Goal: Information Seeking & Learning: Learn about a topic

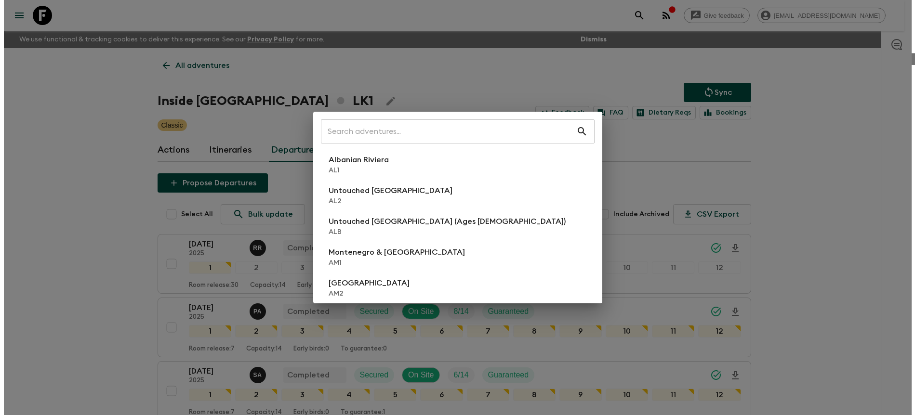
scroll to position [441, 0]
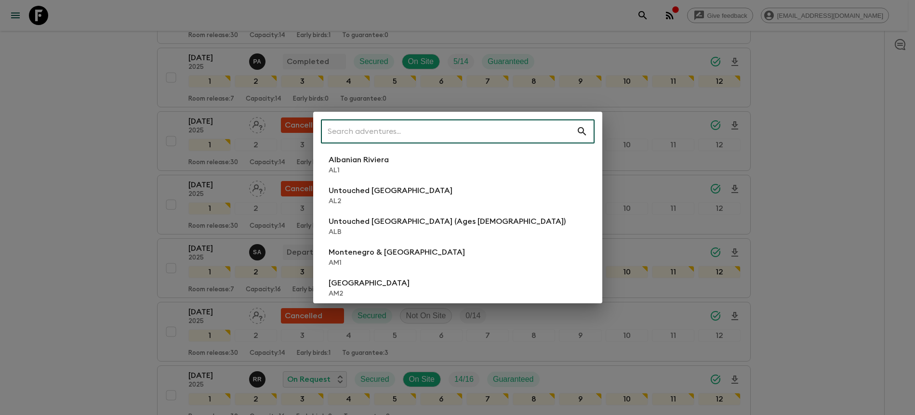
click at [376, 137] on input "text" at bounding box center [448, 131] width 255 height 27
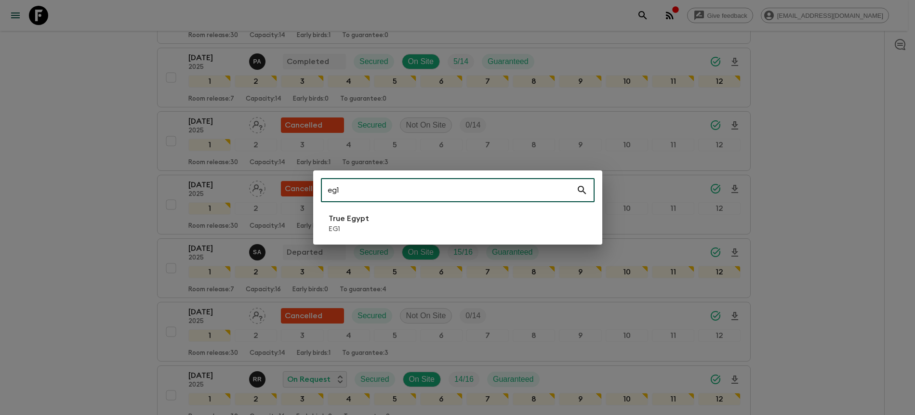
type input "eg1"
click at [375, 219] on li "True Egypt EG1" at bounding box center [458, 223] width 274 height 27
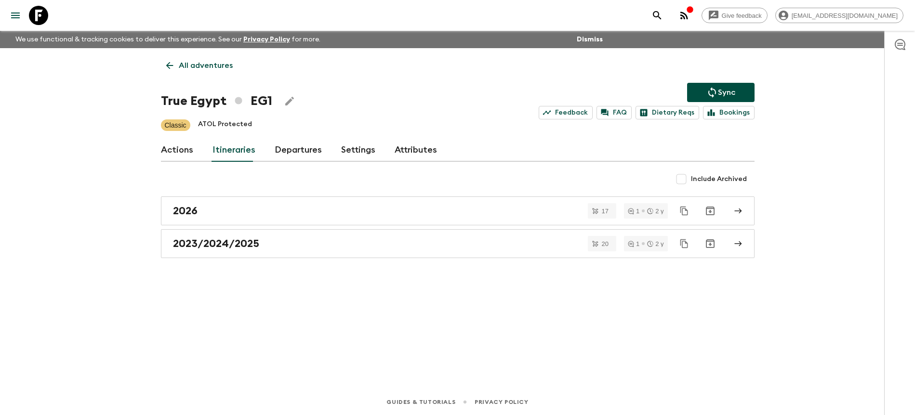
click at [295, 144] on link "Departures" at bounding box center [298, 150] width 47 height 23
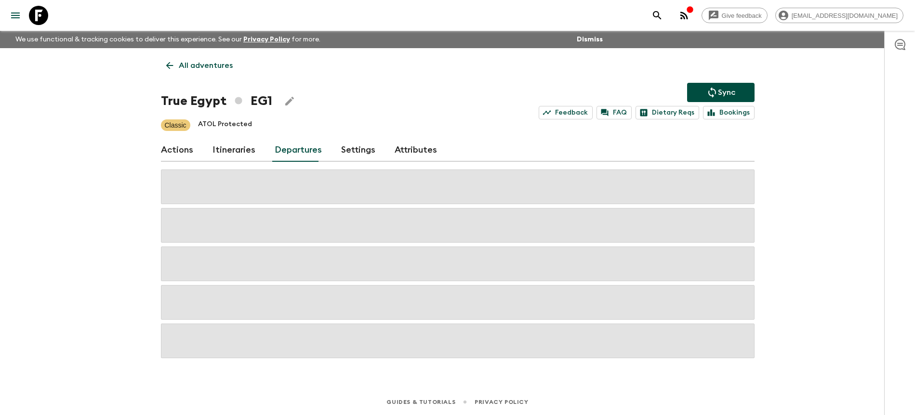
click at [789, 147] on div "Give feedback [PERSON_NAME][EMAIL_ADDRESS][DOMAIN_NAME] We use functional & tra…" at bounding box center [457, 207] width 915 height 415
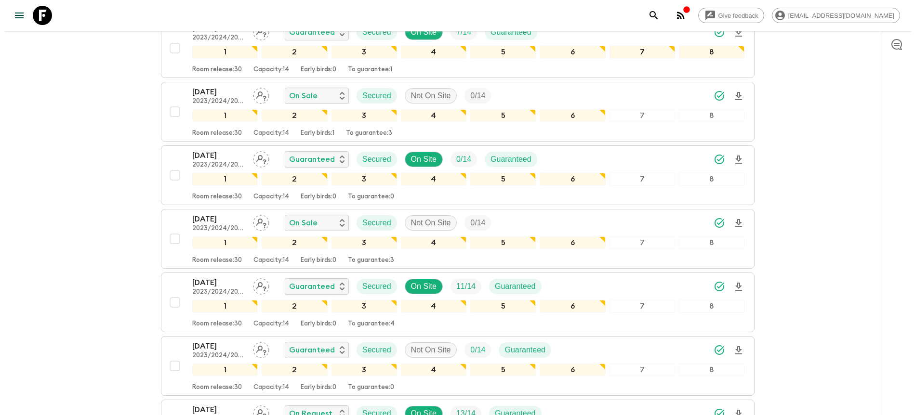
scroll to position [15, 0]
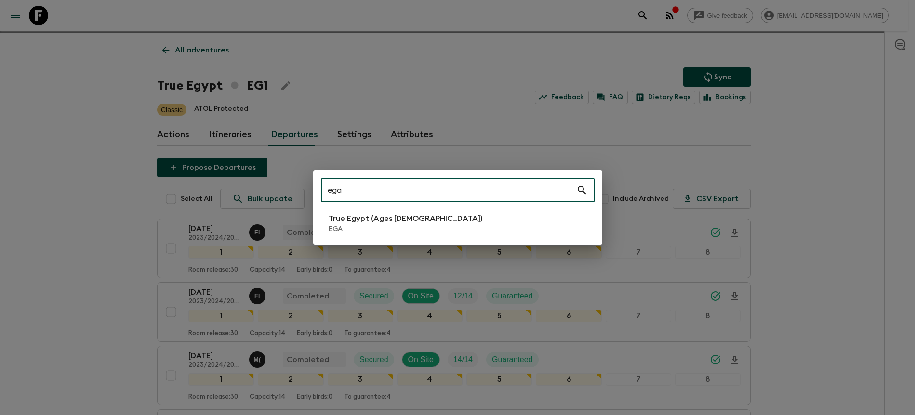
type input "ega"
click at [351, 224] on p "True Egypt (Ages [DEMOGRAPHIC_DATA])" at bounding box center [406, 219] width 154 height 12
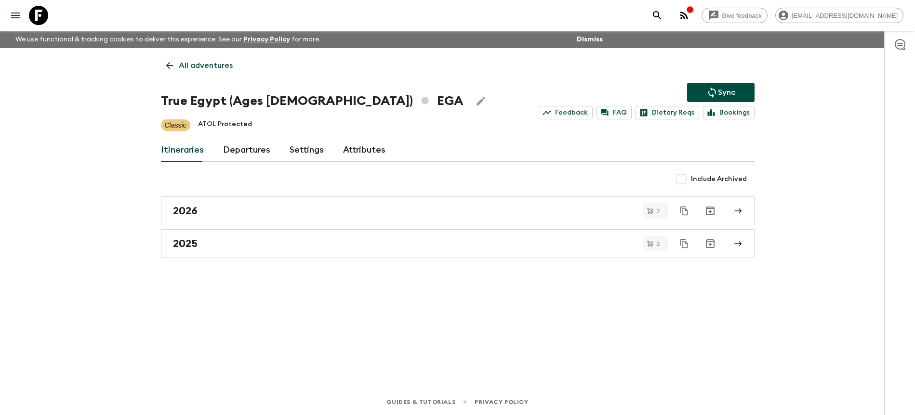
click at [261, 151] on link "Departures" at bounding box center [246, 150] width 47 height 23
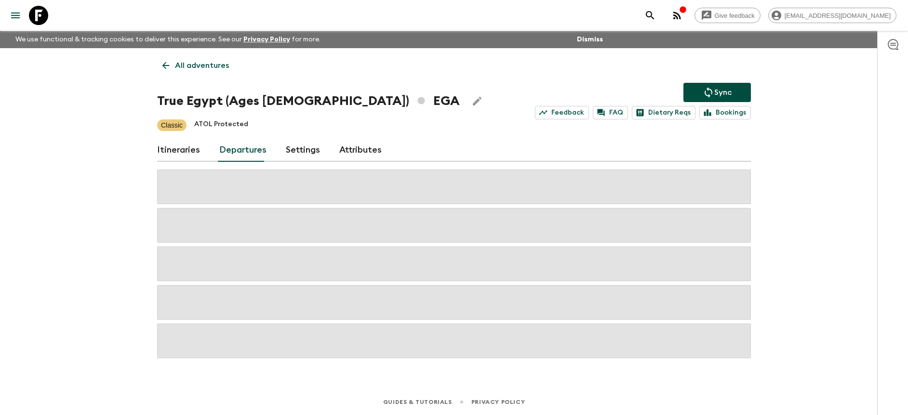
click at [818, 158] on div "Give feedback [PERSON_NAME][EMAIL_ADDRESS][DOMAIN_NAME] We use functional & tra…" at bounding box center [454, 207] width 908 height 415
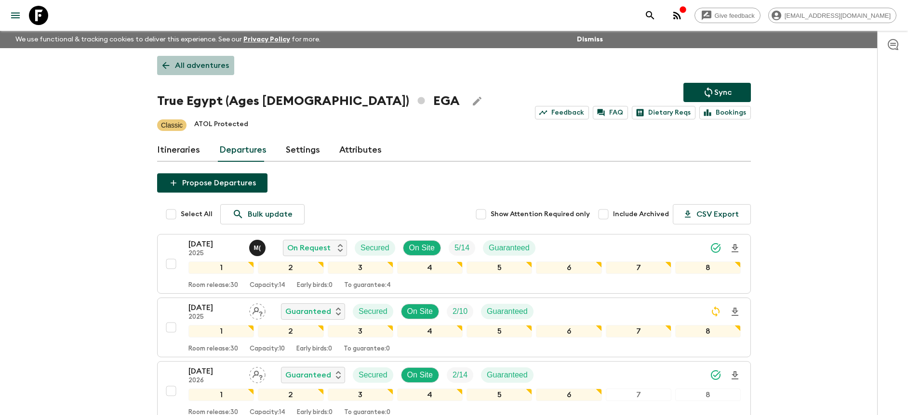
click at [212, 64] on p "All adventures" at bounding box center [202, 66] width 54 height 12
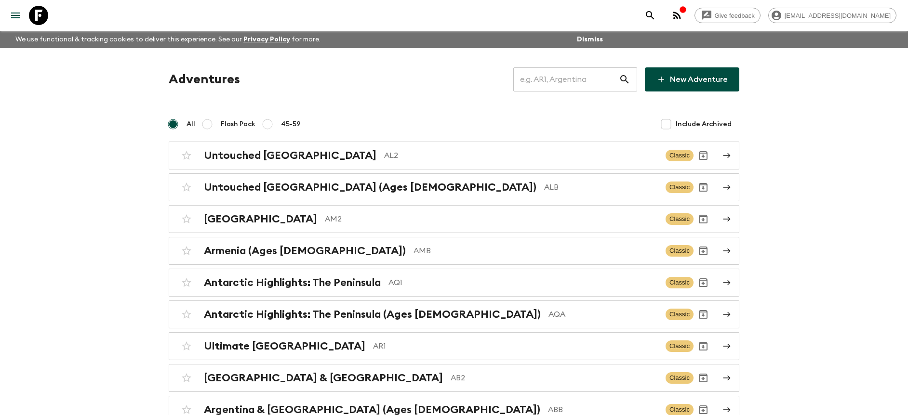
click at [557, 83] on input "text" at bounding box center [566, 79] width 106 height 27
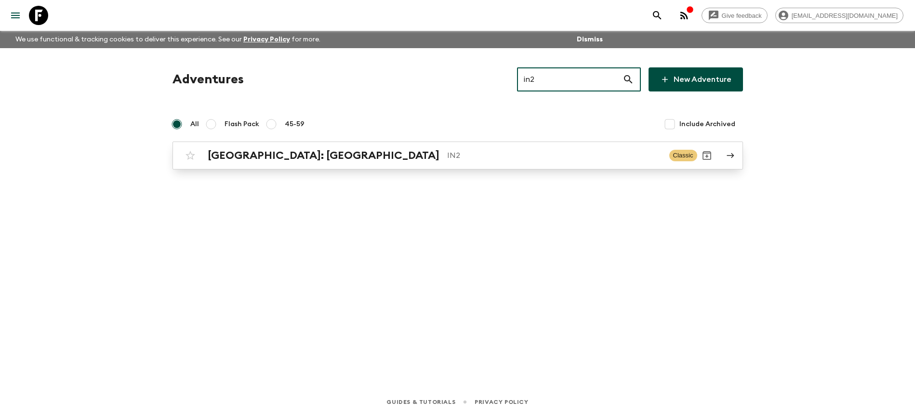
type input "in2"
click at [447, 152] on p "IN2" at bounding box center [554, 156] width 214 height 12
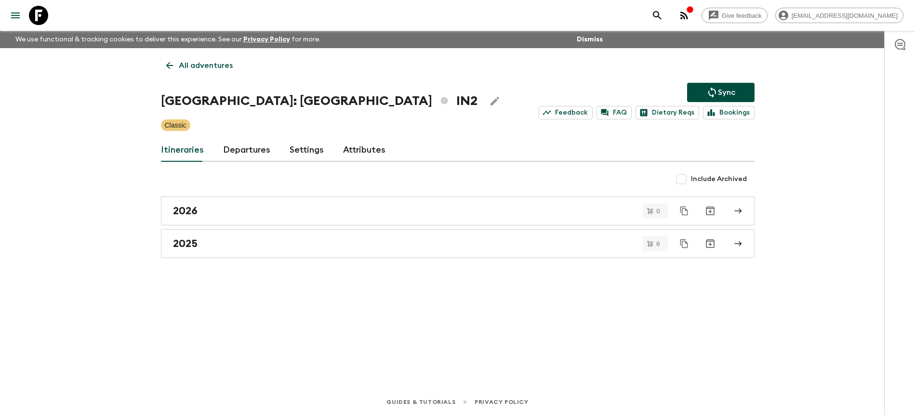
click at [247, 147] on link "Departures" at bounding box center [246, 150] width 47 height 23
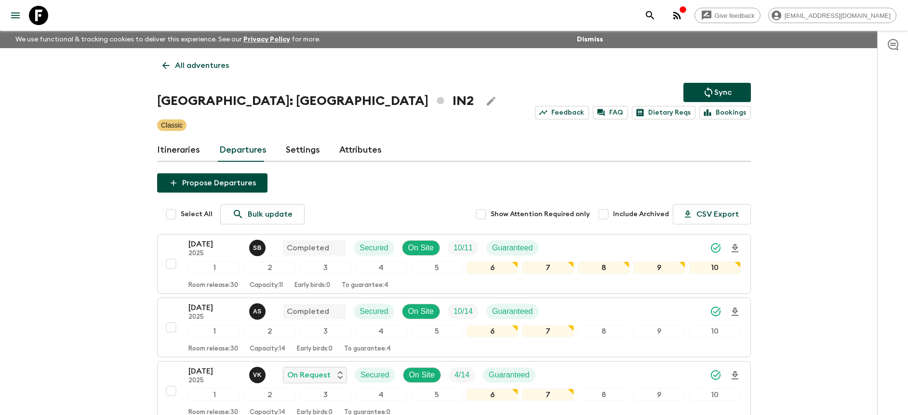
click at [824, 160] on div "Give feedback [PERSON_NAME][EMAIL_ADDRESS][DOMAIN_NAME] We use functional & tra…" at bounding box center [454, 350] width 908 height 700
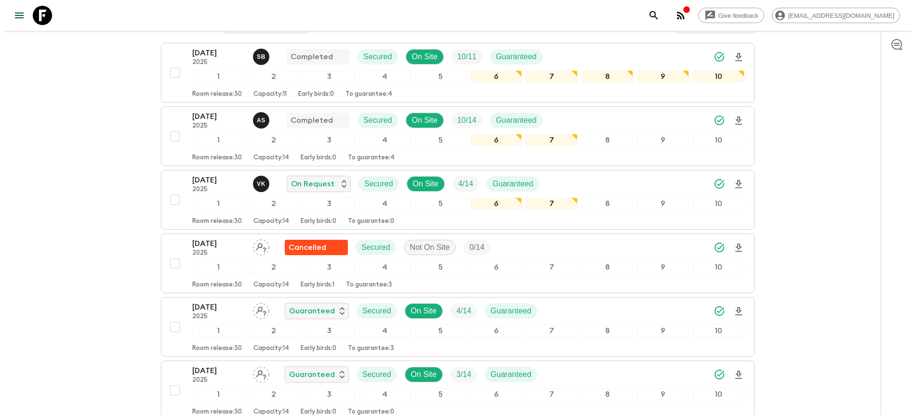
scroll to position [195, 0]
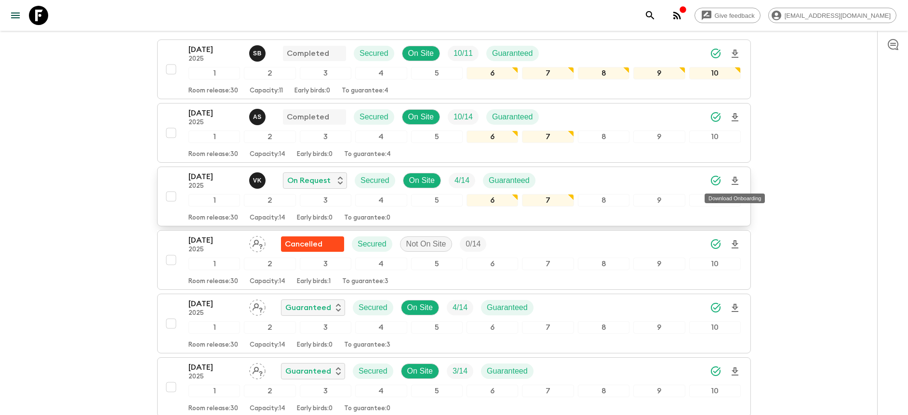
click at [737, 179] on icon "Download Onboarding" at bounding box center [735, 181] width 12 height 12
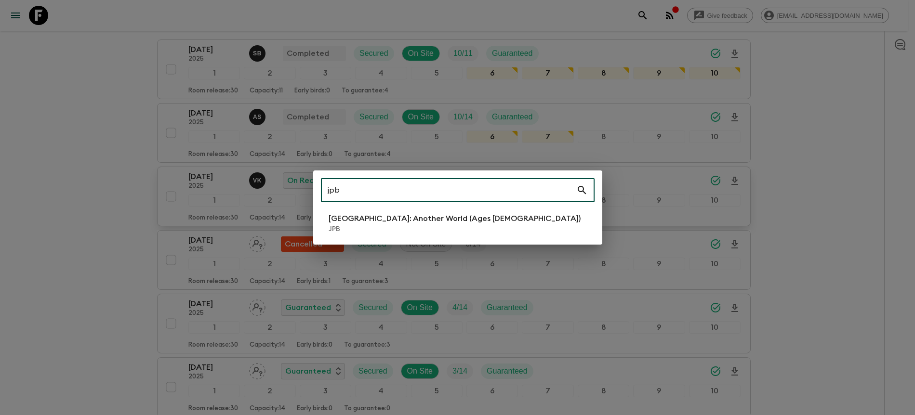
type input "jpb"
click at [481, 217] on li "[GEOGRAPHIC_DATA]: Another World (Ages [DEMOGRAPHIC_DATA]) JPB" at bounding box center [458, 223] width 274 height 27
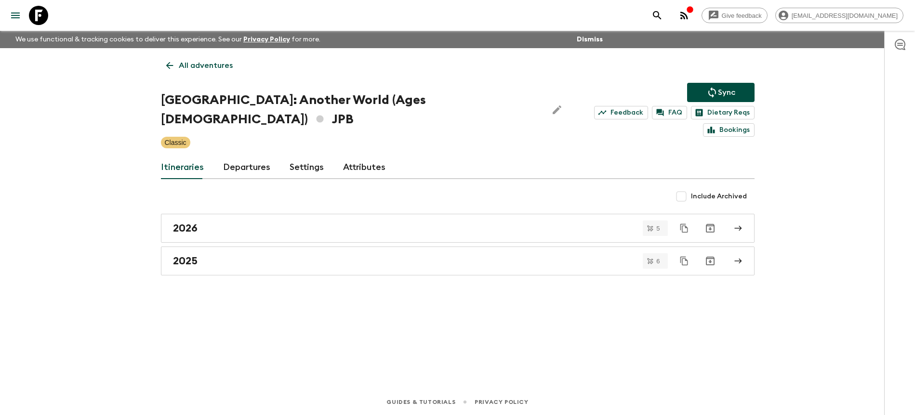
click at [249, 134] on div "All adventures Japan: Another World (Ages [DEMOGRAPHIC_DATA]) JPB Sync Feedback…" at bounding box center [457, 205] width 617 height 314
click at [249, 156] on link "Departures" at bounding box center [246, 167] width 47 height 23
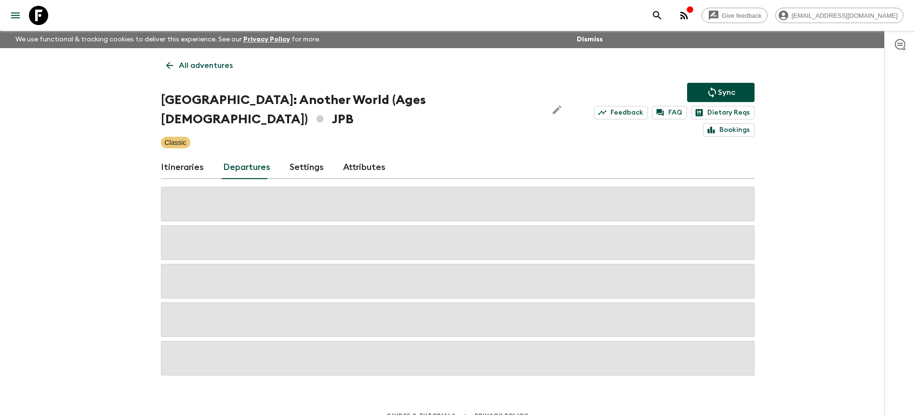
click at [783, 216] on div "Give feedback [PERSON_NAME][EMAIL_ADDRESS][DOMAIN_NAME] We use functional & tra…" at bounding box center [457, 214] width 915 height 429
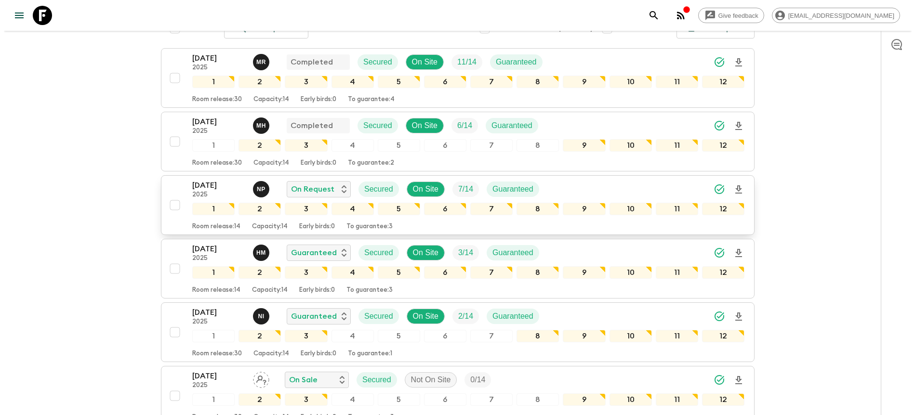
scroll to position [203, 0]
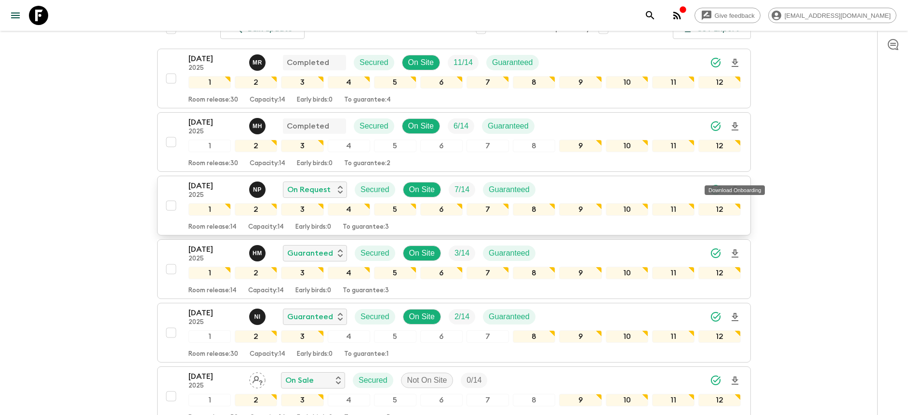
click at [737, 185] on icon "Download Onboarding" at bounding box center [735, 191] width 12 height 12
click at [788, 103] on div "Give feedback [PERSON_NAME][EMAIL_ADDRESS][DOMAIN_NAME] We use functional & tra…" at bounding box center [454, 314] width 908 height 1035
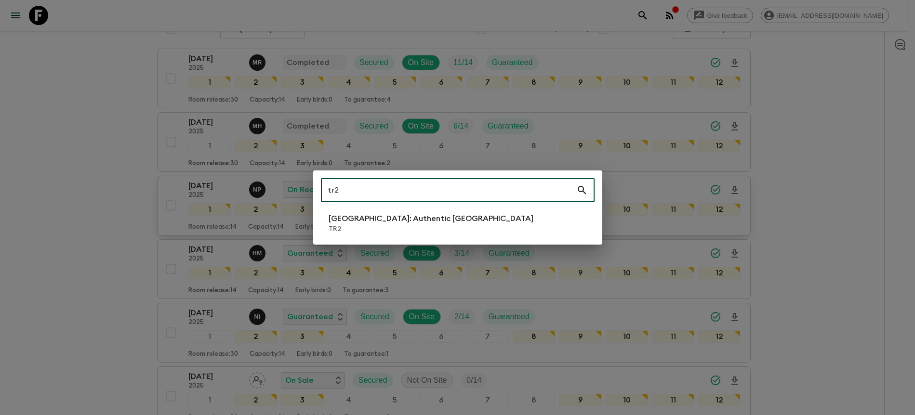
type input "tr2"
click at [369, 225] on p "TR2" at bounding box center [431, 230] width 205 height 10
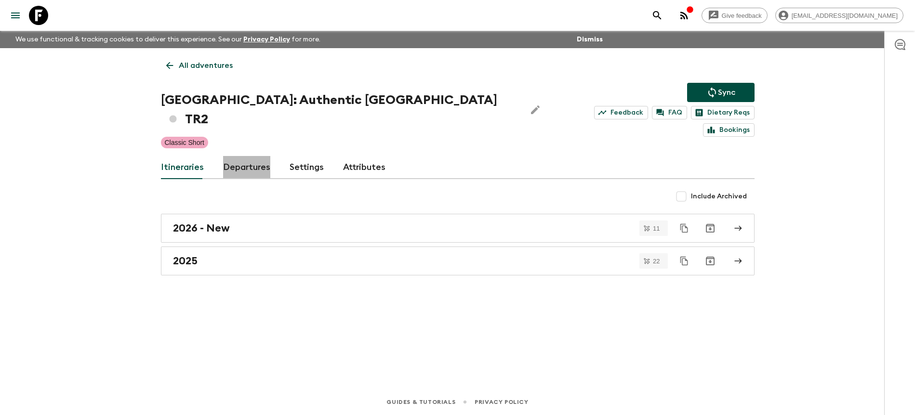
click at [262, 156] on link "Departures" at bounding box center [246, 167] width 47 height 23
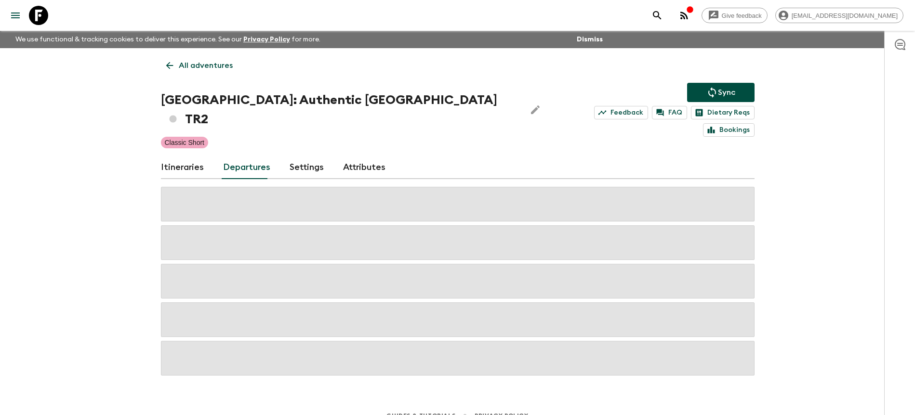
click at [802, 157] on div "Give feedback [PERSON_NAME][EMAIL_ADDRESS][DOMAIN_NAME] We use functional & tra…" at bounding box center [457, 214] width 915 height 429
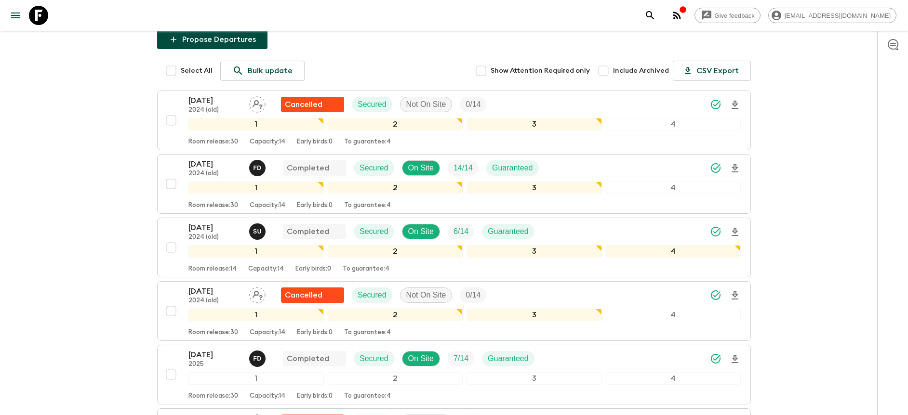
scroll to position [151, 0]
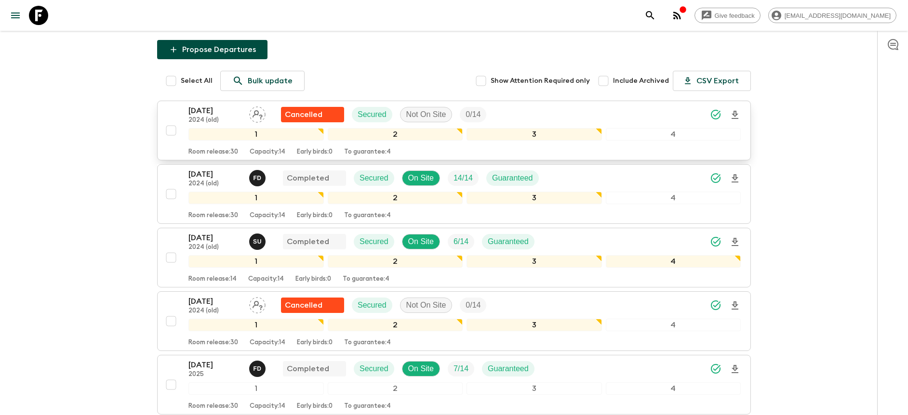
click at [170, 121] on input "checkbox" at bounding box center [170, 130] width 19 height 19
checkbox input "true"
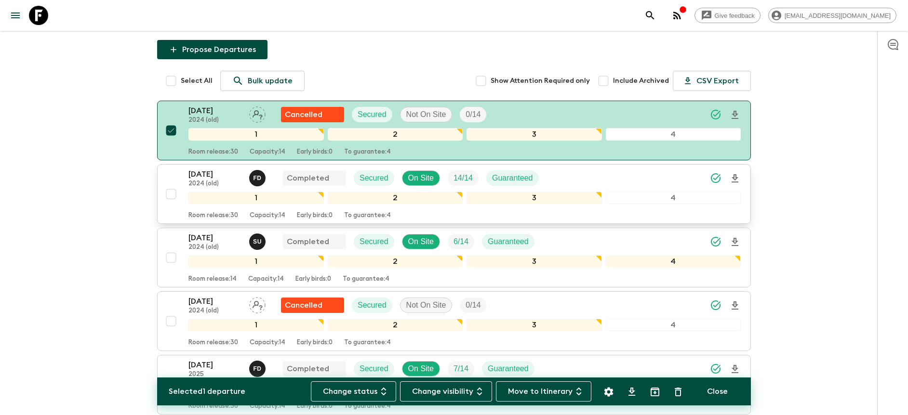
click at [171, 185] on input "checkbox" at bounding box center [170, 194] width 19 height 19
checkbox input "true"
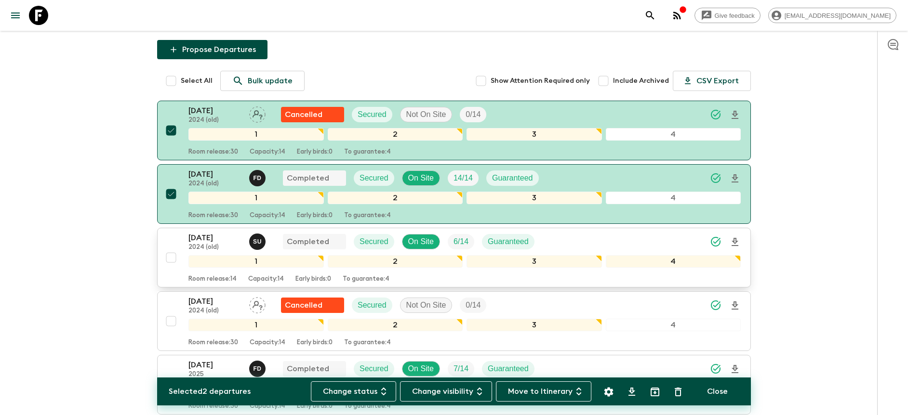
click at [173, 248] on input "checkbox" at bounding box center [170, 257] width 19 height 19
checkbox input "true"
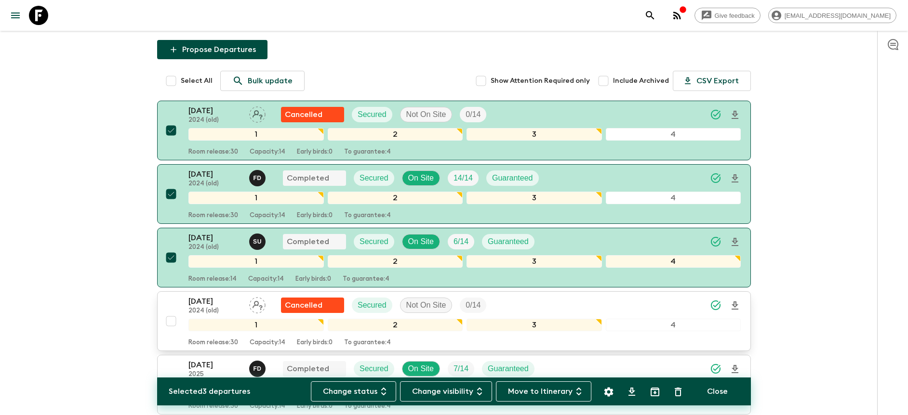
click at [171, 312] on input "checkbox" at bounding box center [170, 321] width 19 height 19
checkbox input "true"
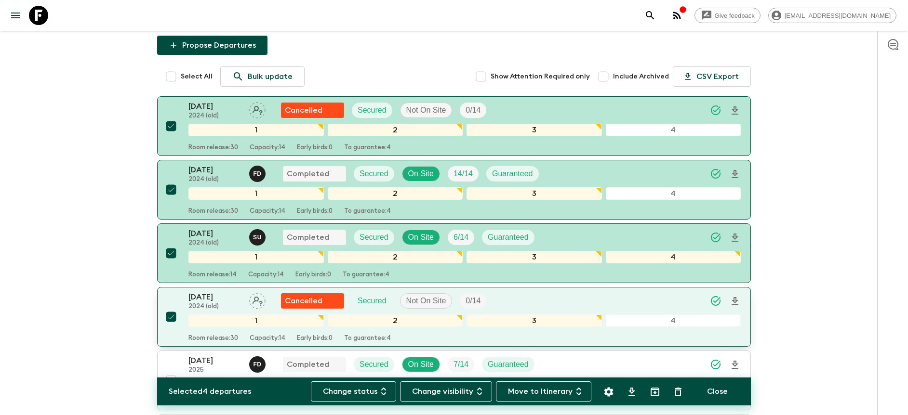
scroll to position [0, 0]
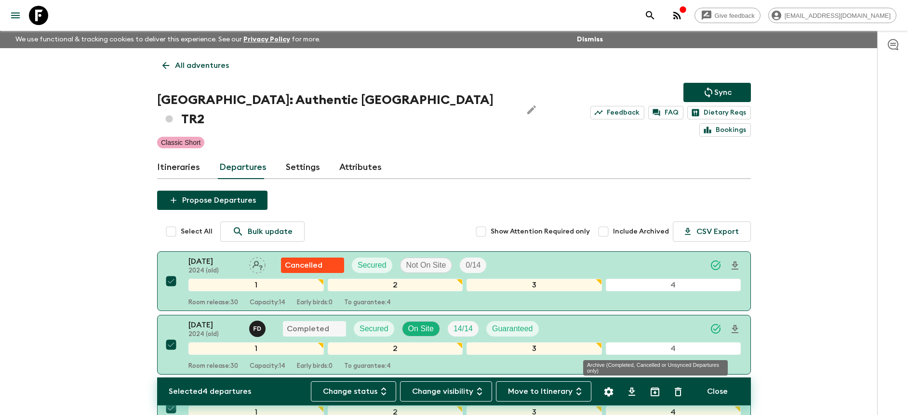
click at [657, 393] on icon "Archive (Completed, Cancelled or Unsynced Departures only)" at bounding box center [655, 392] width 12 height 12
checkbox input "false"
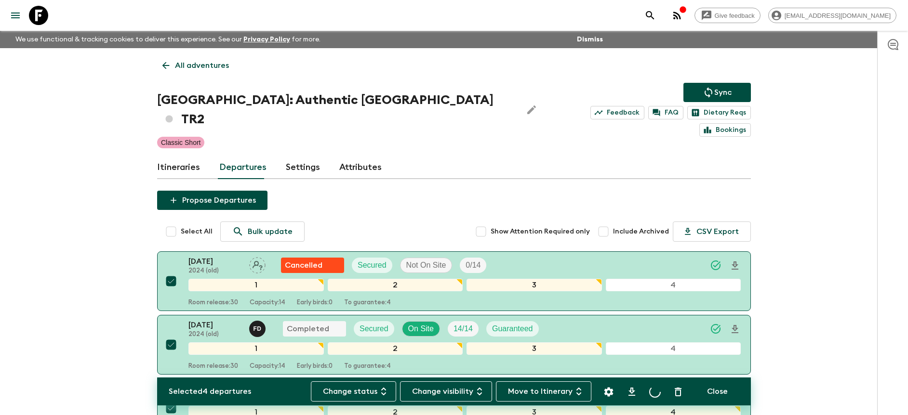
checkbox input "false"
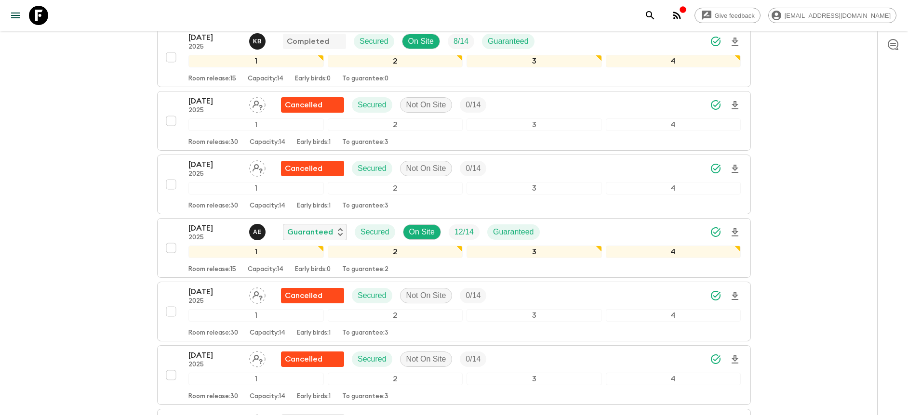
scroll to position [1255, 0]
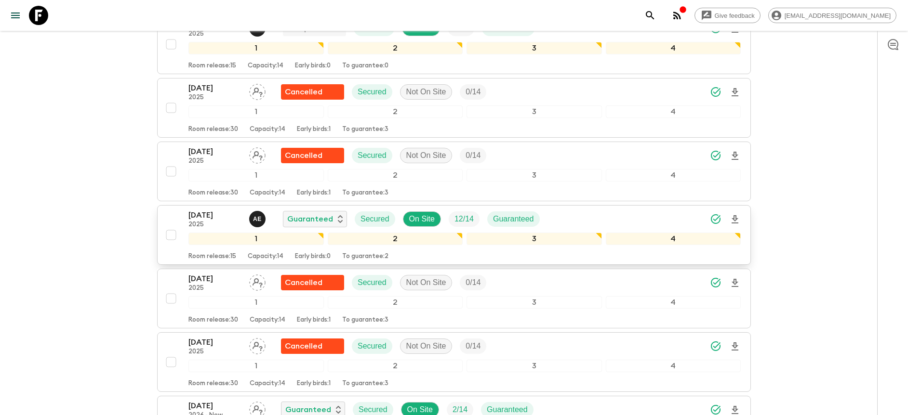
click at [620, 210] on div "[DATE] 2025 A E Guaranteed Secured On Site 12 / 14 Guaranteed" at bounding box center [464, 219] width 552 height 19
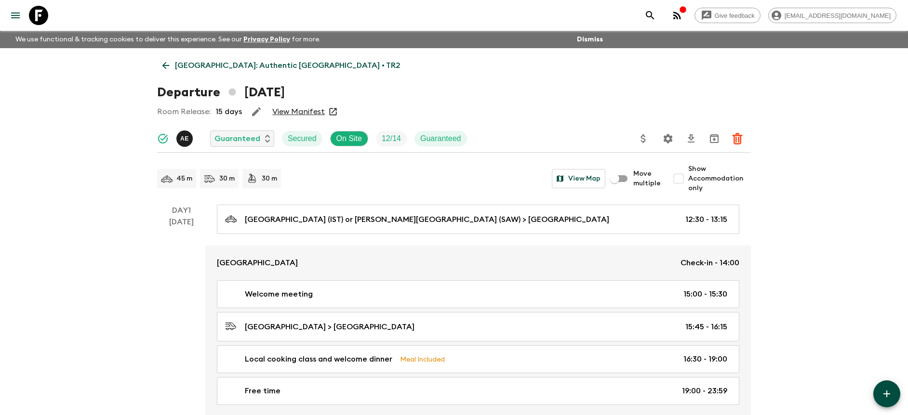
click at [709, 181] on span "Show Accommodation only" at bounding box center [719, 178] width 63 height 29
click at [688, 181] on input "Show Accommodation only" at bounding box center [678, 178] width 19 height 19
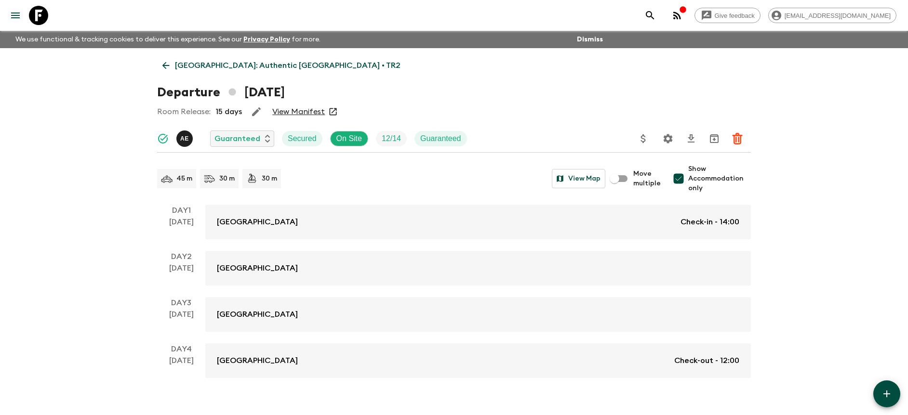
click at [704, 182] on span "Show Accommodation only" at bounding box center [719, 178] width 63 height 29
click at [688, 182] on input "Show Accommodation only" at bounding box center [678, 178] width 19 height 19
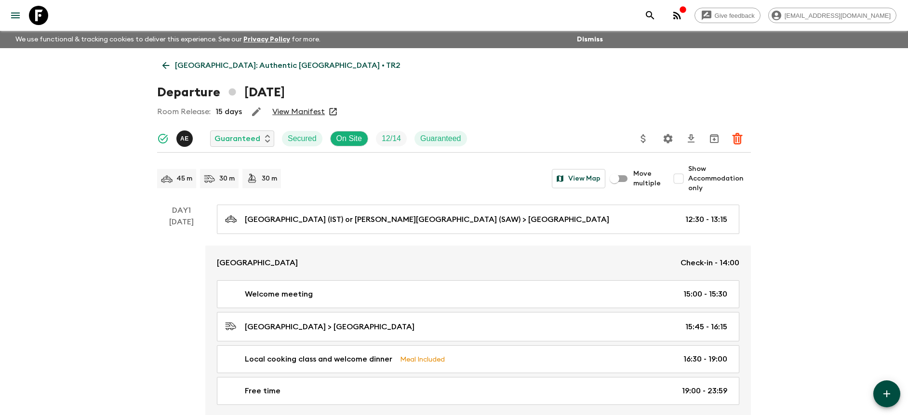
click at [706, 185] on span "Show Accommodation only" at bounding box center [719, 178] width 63 height 29
click at [688, 185] on input "Show Accommodation only" at bounding box center [678, 178] width 19 height 19
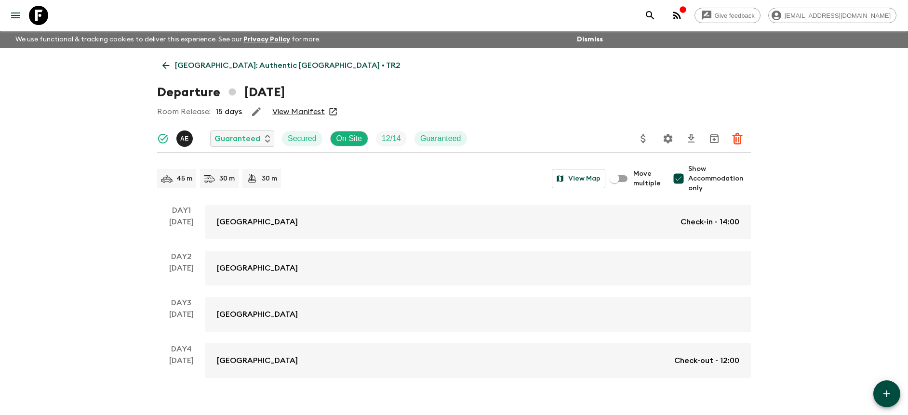
click at [711, 185] on span "Show Accommodation only" at bounding box center [719, 178] width 63 height 29
click at [688, 185] on input "Show Accommodation only" at bounding box center [678, 178] width 19 height 19
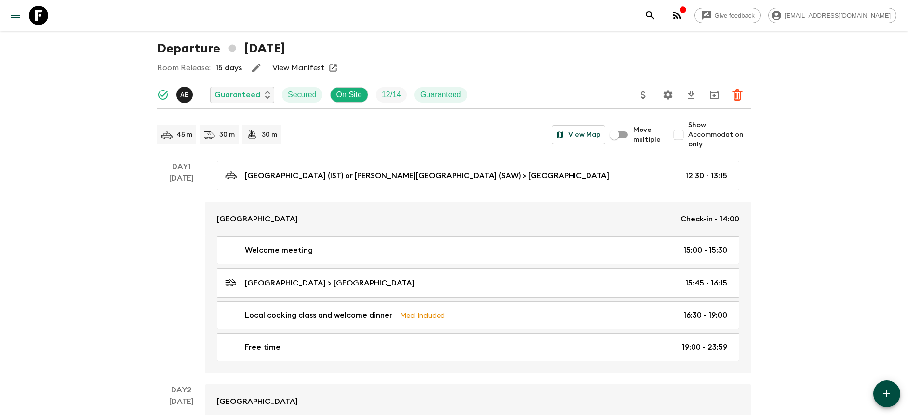
scroll to position [46, 0]
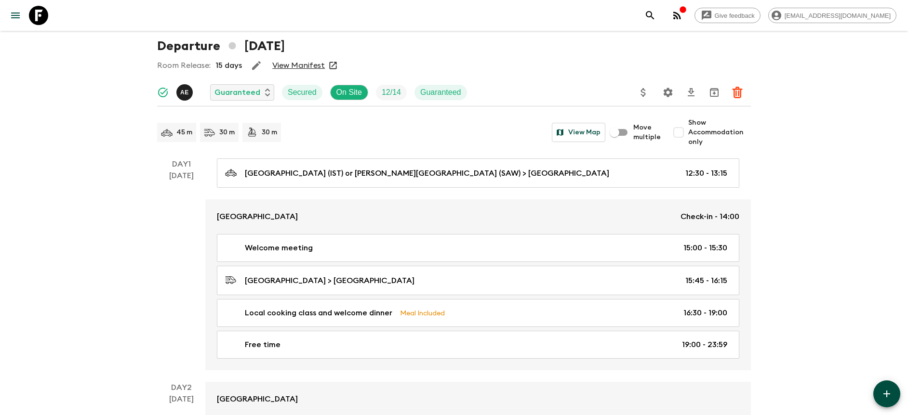
click at [694, 125] on span "Show Accommodation only" at bounding box center [719, 132] width 63 height 29
click at [688, 125] on input "Show Accommodation only" at bounding box center [678, 132] width 19 height 19
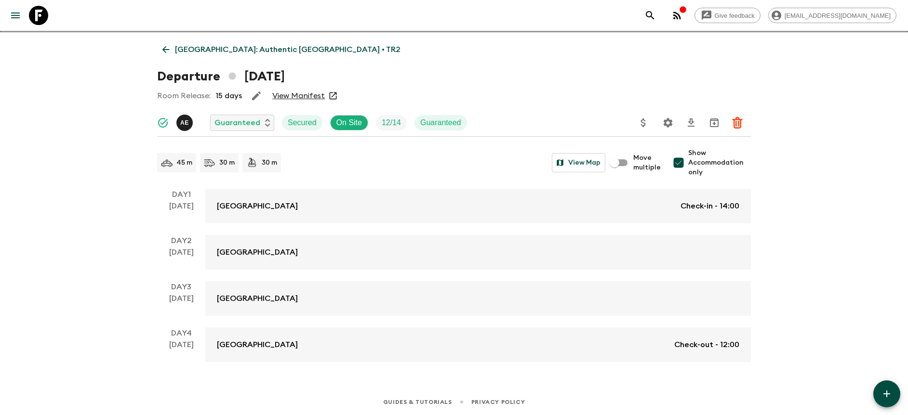
click at [686, 167] on input "Show Accommodation only" at bounding box center [678, 162] width 19 height 19
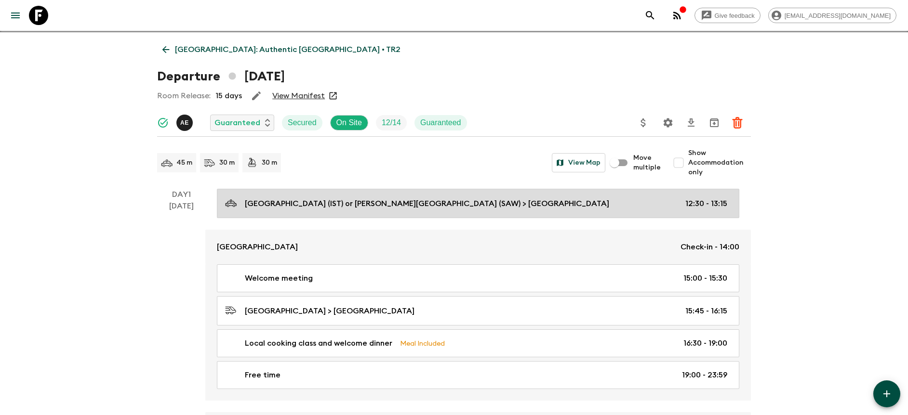
click at [655, 213] on link "[GEOGRAPHIC_DATA] (IST) or [PERSON_NAME][GEOGRAPHIC_DATA] (SAW) > [GEOGRAPHIC_D…" at bounding box center [478, 203] width 522 height 29
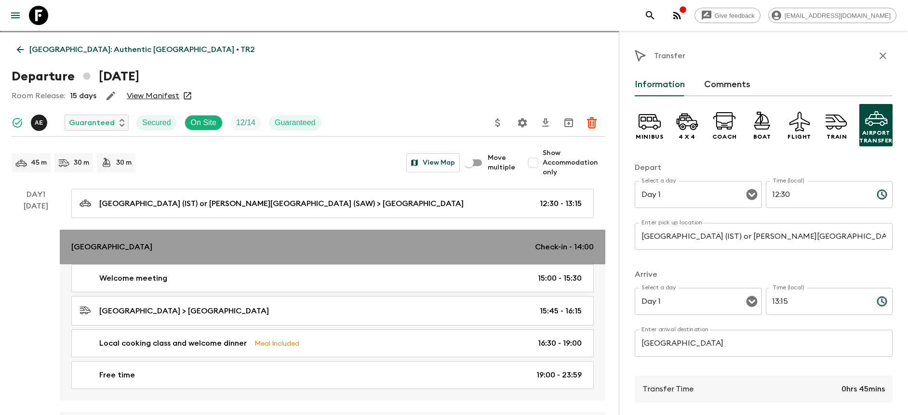
click at [593, 258] on link "[GEOGRAPHIC_DATA] Check-in - 14:00" at bounding box center [332, 247] width 545 height 35
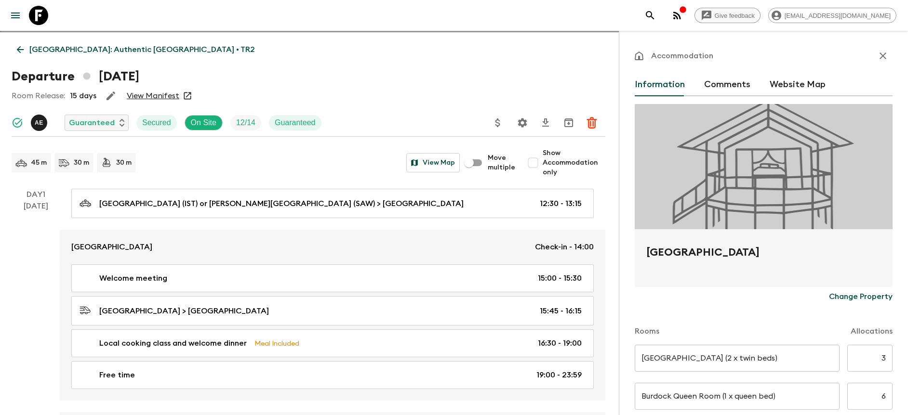
drag, startPoint x: 870, startPoint y: 56, endPoint x: 789, endPoint y: 18, distance: 89.7
click at [877, 56] on icon "button" at bounding box center [883, 56] width 12 height 12
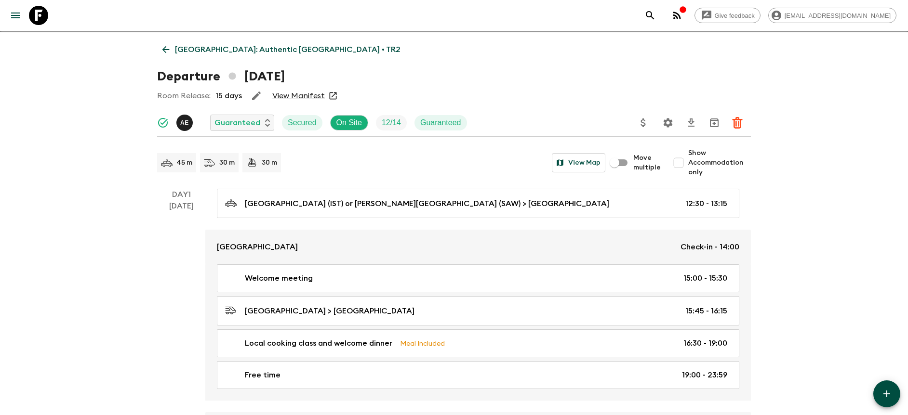
click at [687, 161] on input "Show Accommodation only" at bounding box center [678, 162] width 19 height 19
checkbox input "true"
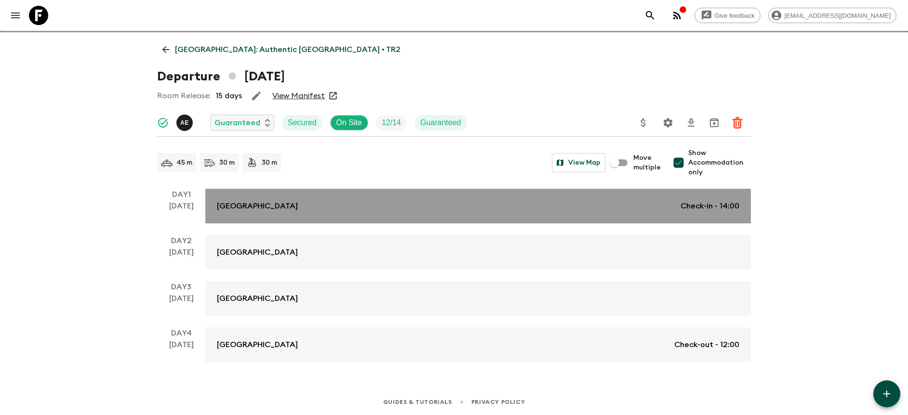
click at [645, 208] on div "[GEOGRAPHIC_DATA] Check-in - 14:00" at bounding box center [478, 206] width 522 height 12
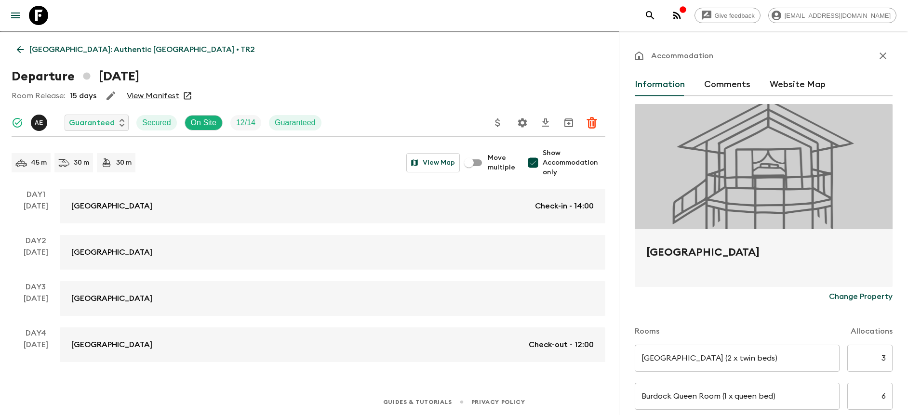
click at [877, 58] on icon "button" at bounding box center [883, 56] width 12 height 12
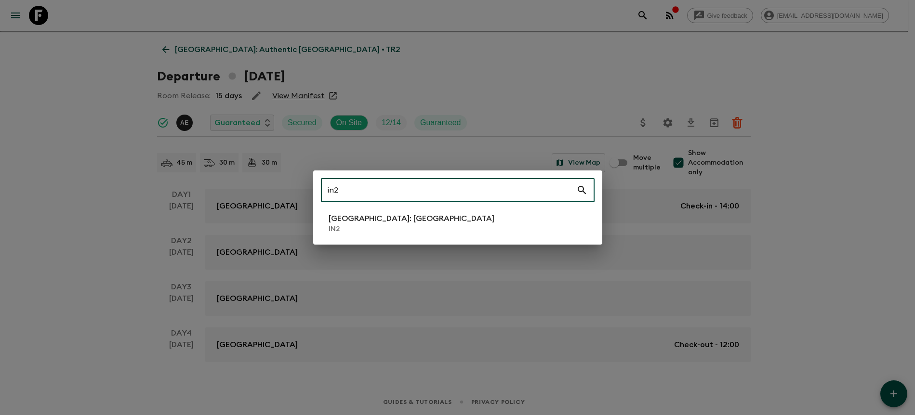
type input "in2"
click at [456, 215] on li "[GEOGRAPHIC_DATA]: [GEOGRAPHIC_DATA] IN2" at bounding box center [458, 223] width 274 height 27
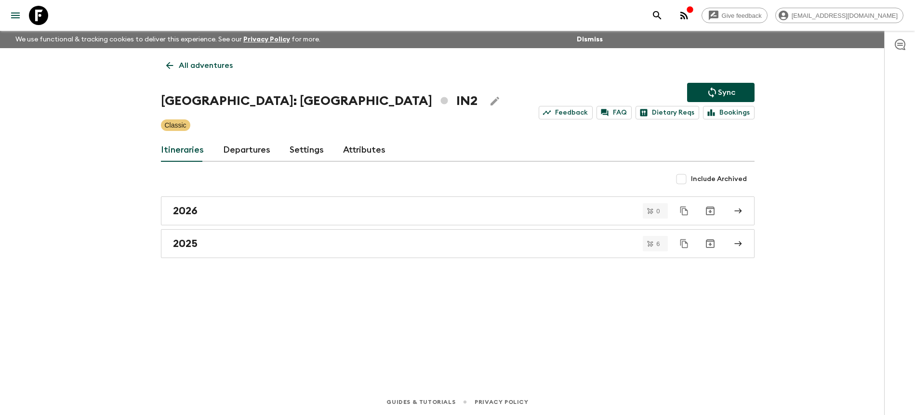
click at [264, 146] on link "Departures" at bounding box center [246, 150] width 47 height 23
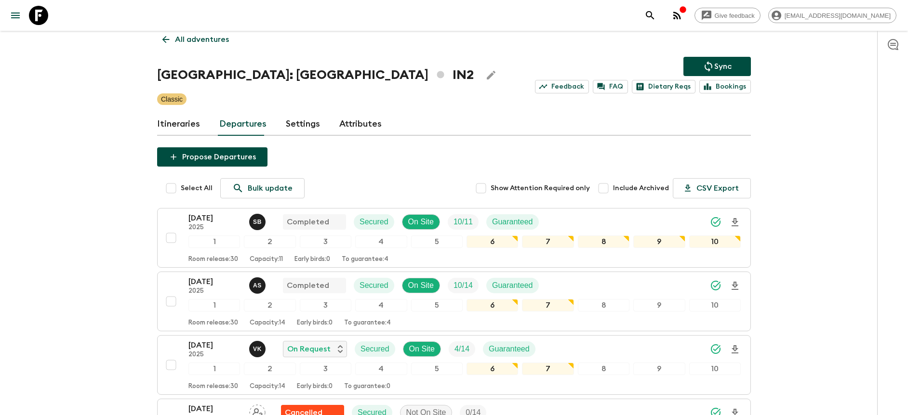
scroll to position [56, 0]
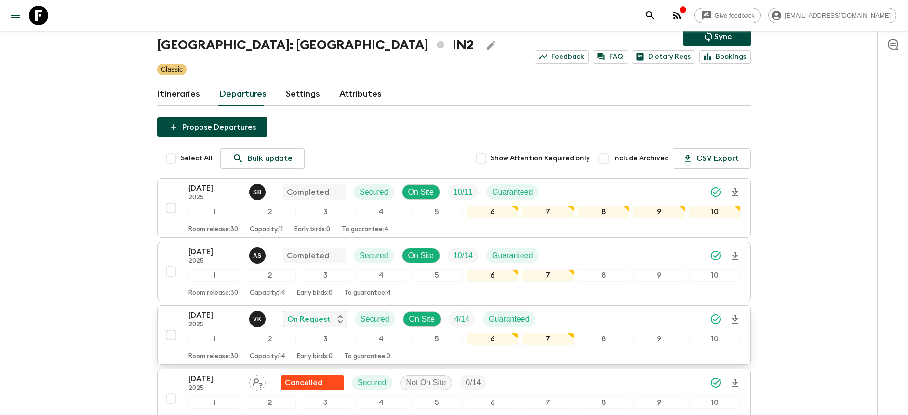
click at [734, 321] on icon "Download Onboarding" at bounding box center [734, 320] width 7 height 8
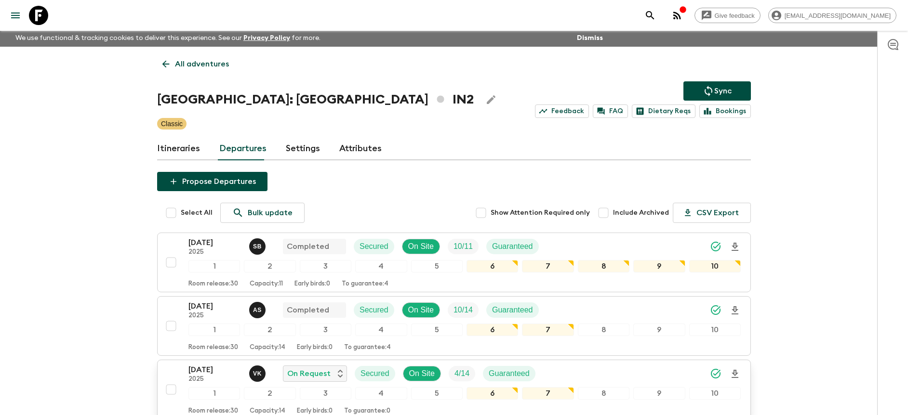
scroll to position [0, 0]
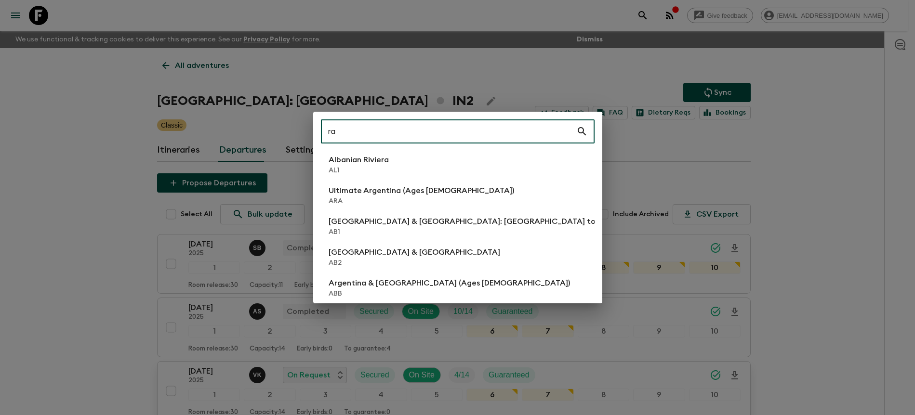
type input "r"
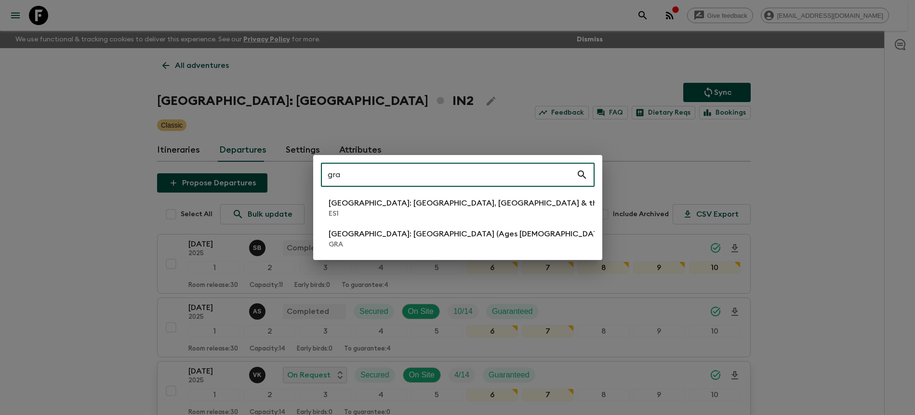
type input "gra"
click at [410, 228] on p "[GEOGRAPHIC_DATA]: [GEOGRAPHIC_DATA] (Ages [DEMOGRAPHIC_DATA])" at bounding box center [468, 234] width 279 height 12
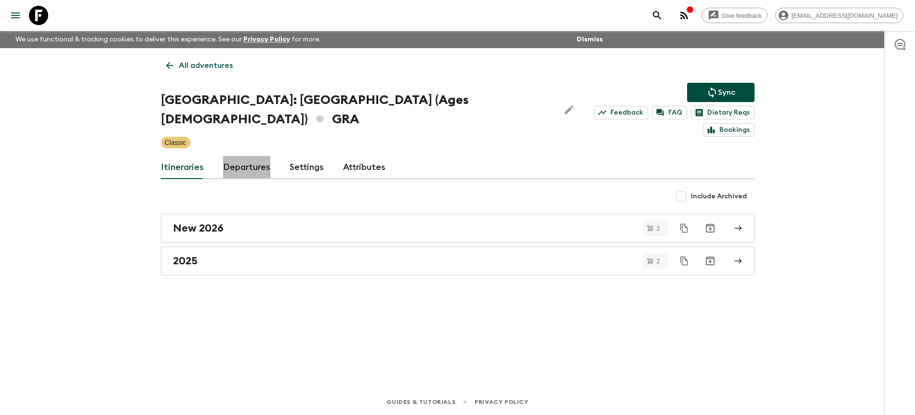
click at [258, 156] on link "Departures" at bounding box center [246, 167] width 47 height 23
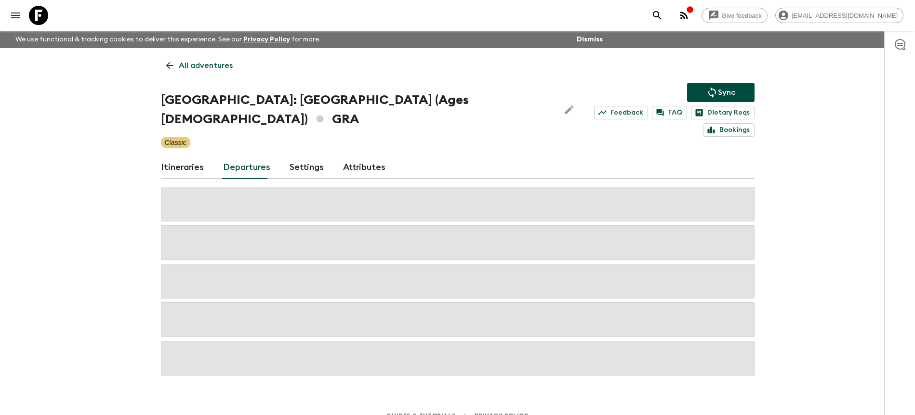
click at [789, 173] on div "Give feedback [PERSON_NAME][EMAIL_ADDRESS][DOMAIN_NAME] We use functional & tra…" at bounding box center [457, 214] width 915 height 429
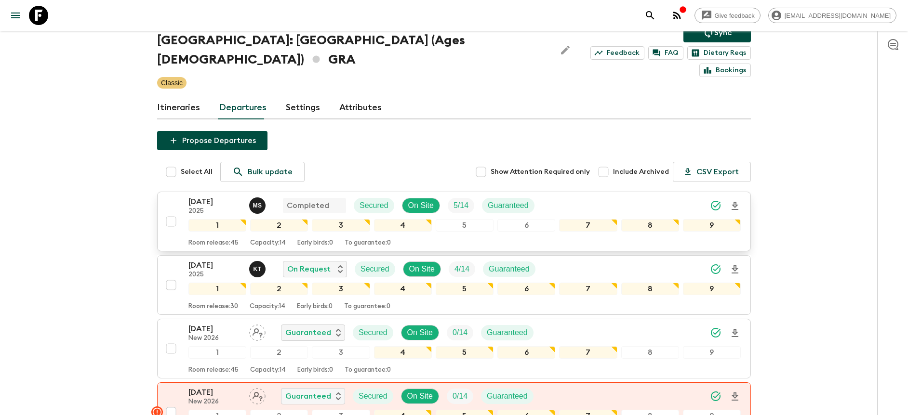
scroll to position [60, 0]
click at [737, 264] on icon "Download Onboarding" at bounding box center [735, 270] width 12 height 12
